Goal: Check status: Check status

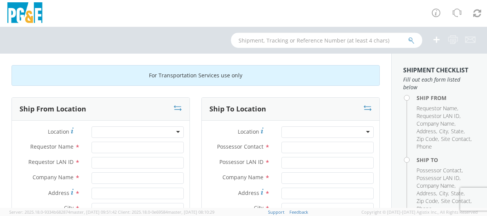
click at [348, 41] on input "text" at bounding box center [326, 40] width 191 height 15
type input "b34421"
click at [408, 36] on button "submit" at bounding box center [411, 40] width 7 height 9
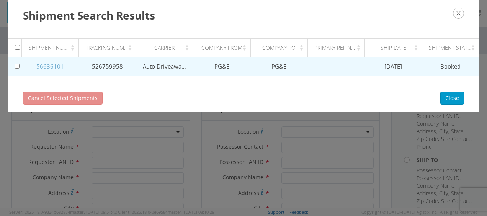
click at [53, 65] on link "56636101" at bounding box center [50, 66] width 28 height 8
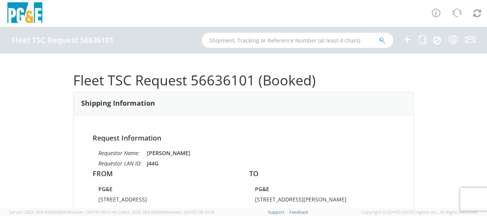
click at [271, 38] on input "text" at bounding box center [297, 40] width 191 height 15
type input "B34421"
click at [379, 36] on button "submit" at bounding box center [382, 40] width 7 height 9
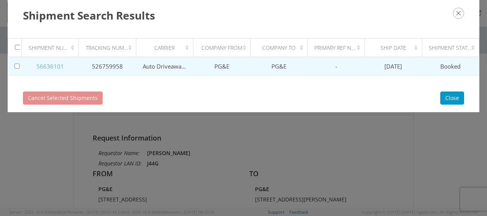
click at [46, 65] on link "56636101" at bounding box center [50, 66] width 28 height 8
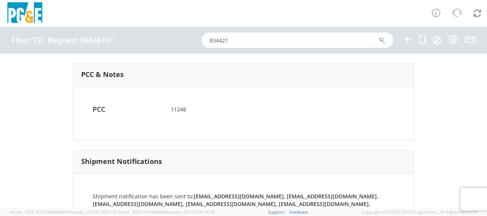
scroll to position [461, 0]
